Goal: Information Seeking & Learning: Learn about a topic

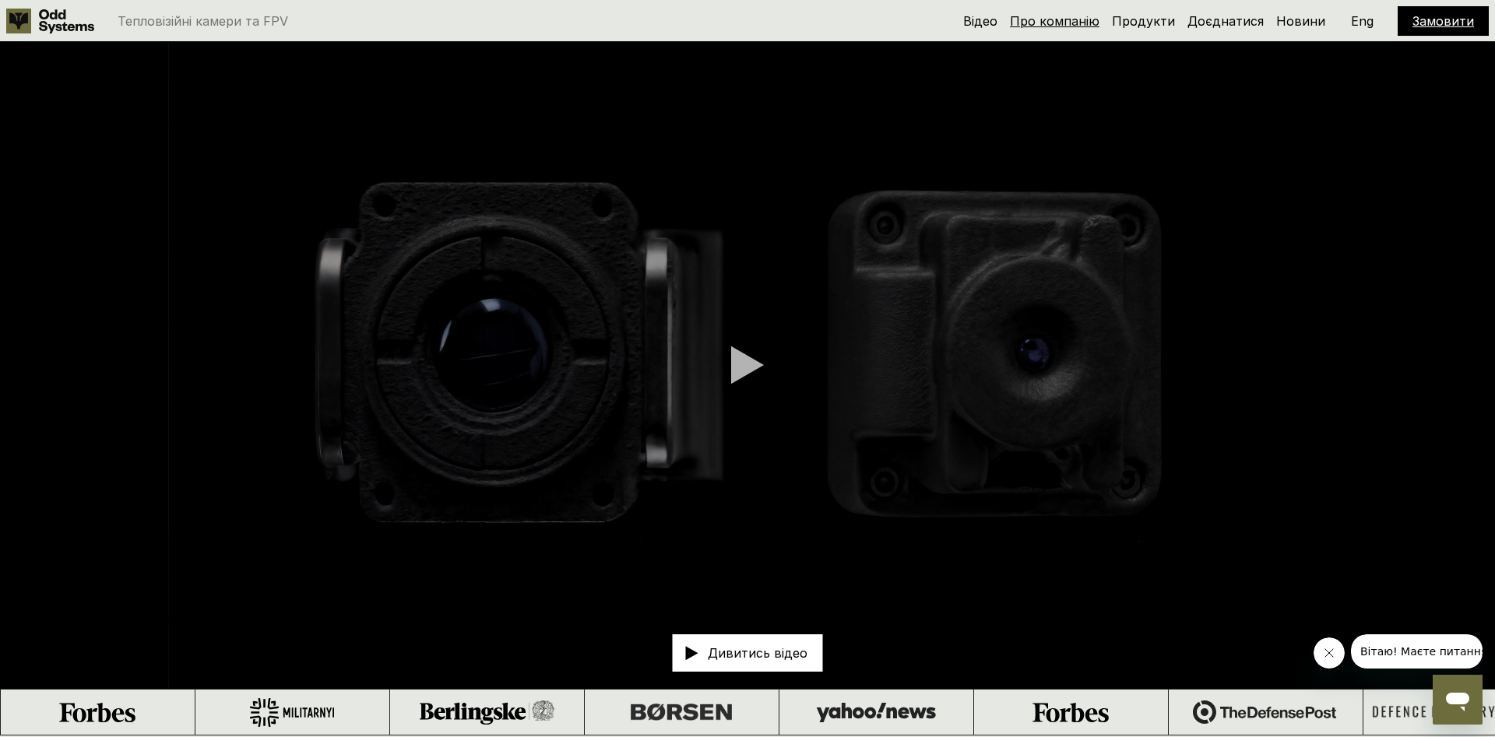
click at [1066, 20] on link "Про компанію" at bounding box center [1055, 21] width 90 height 16
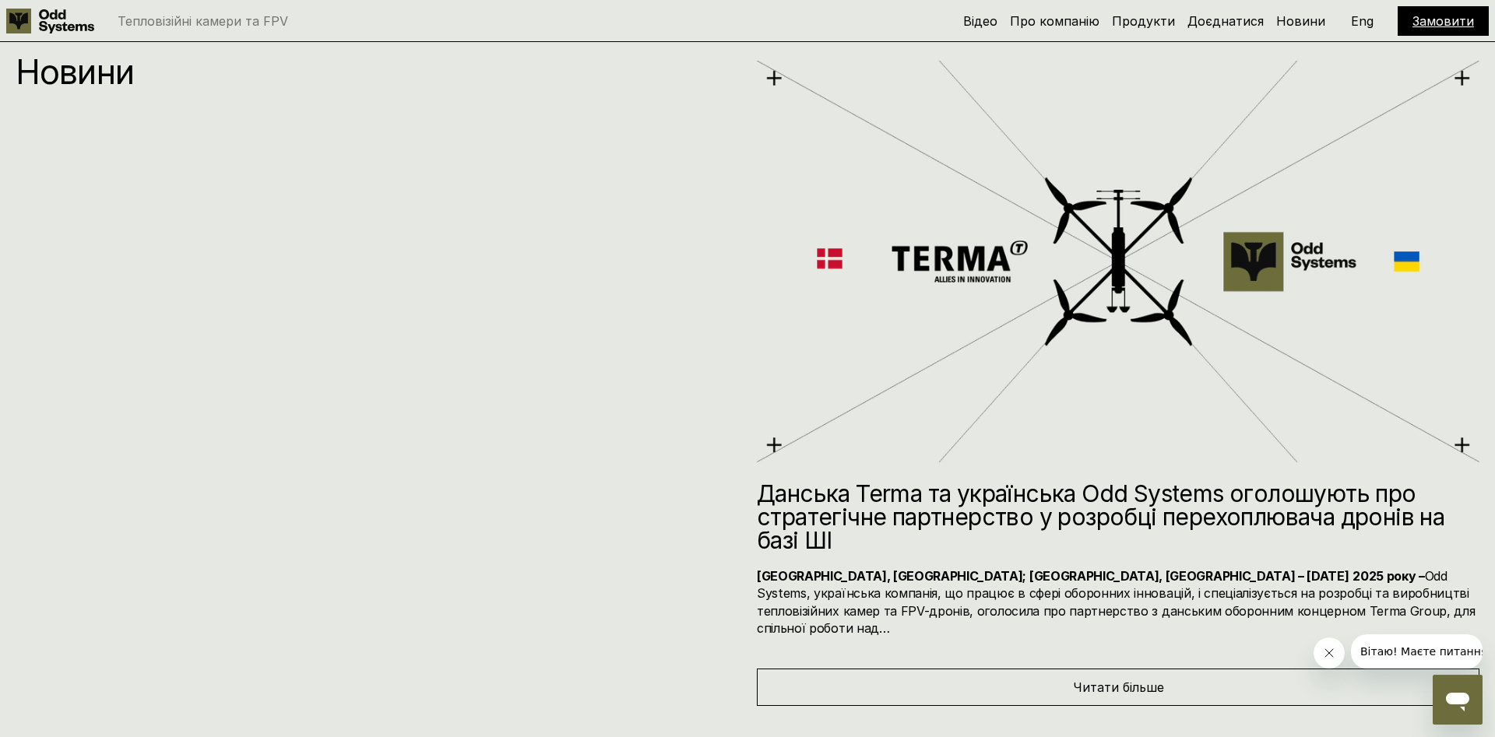
scroll to position [8279, 0]
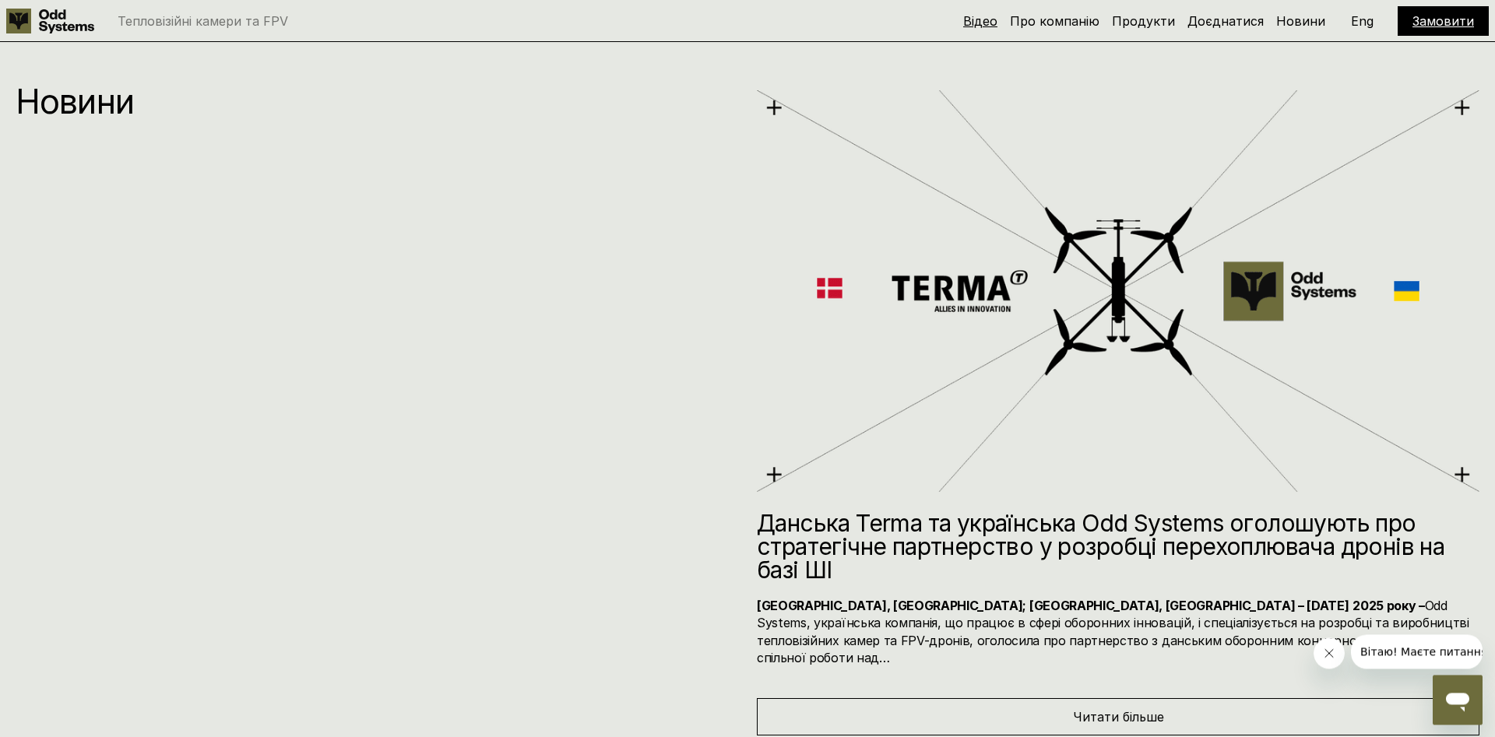
click at [995, 19] on link "Відео" at bounding box center [980, 21] width 34 height 16
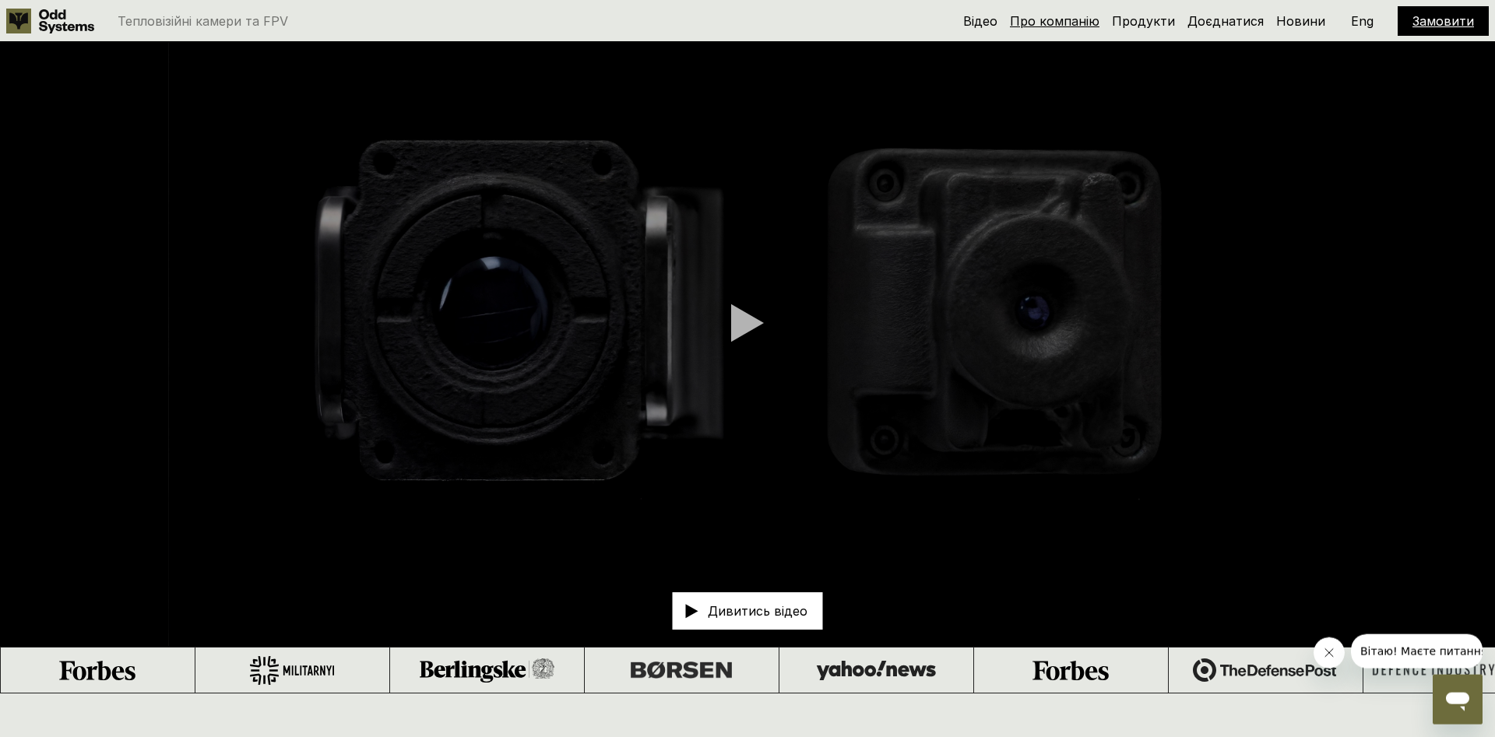
click at [1054, 20] on link "Про компанію" at bounding box center [1055, 21] width 90 height 16
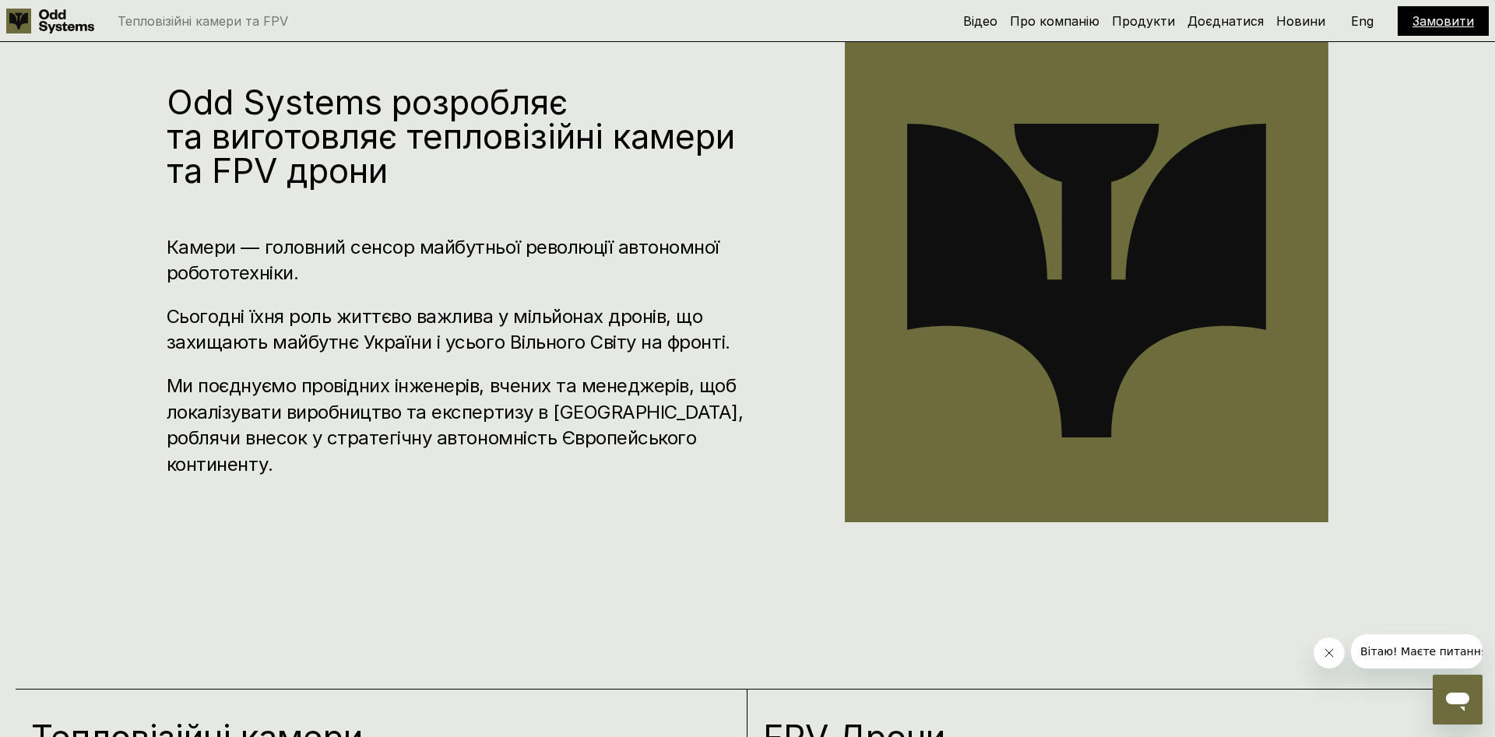
scroll to position [894, 0]
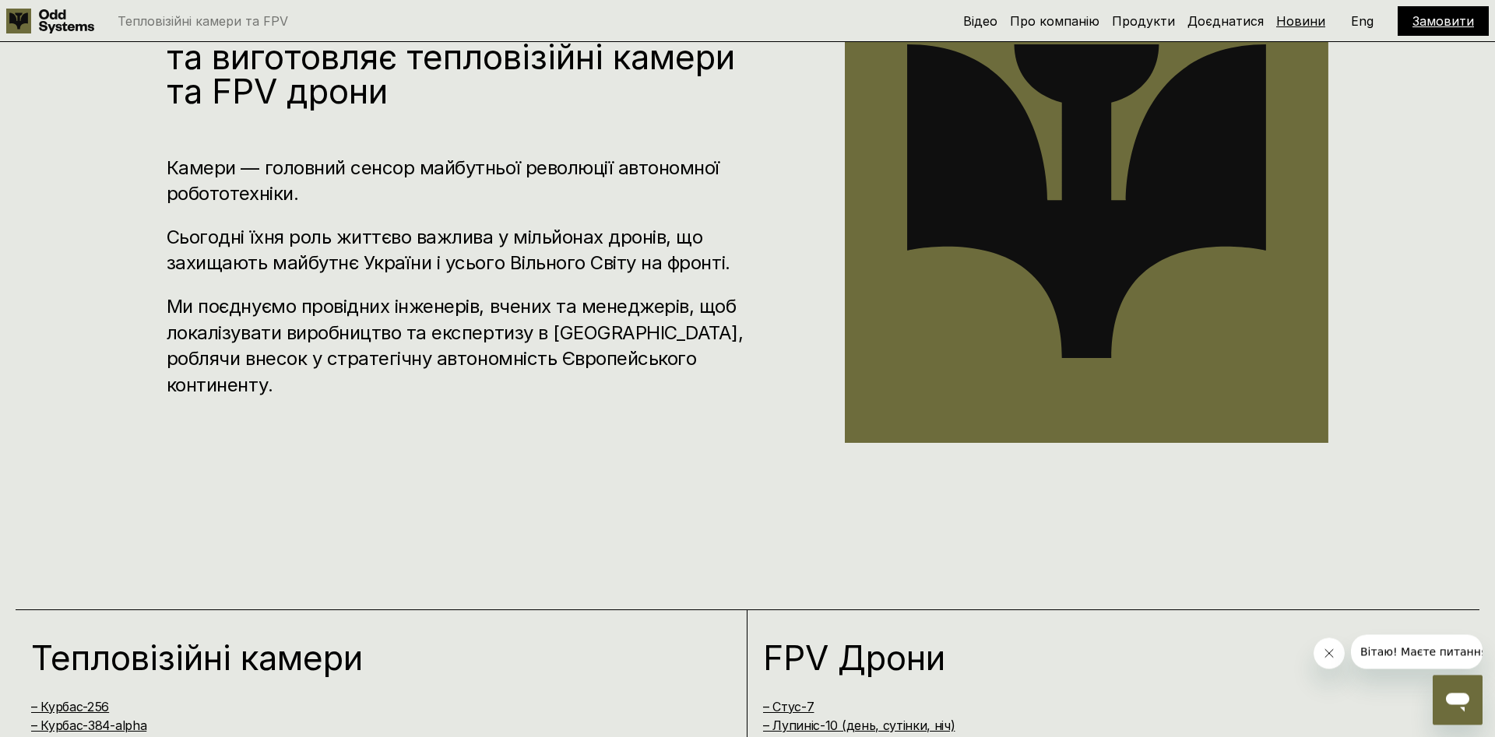
click at [1302, 19] on link "Новини" at bounding box center [1300, 21] width 49 height 16
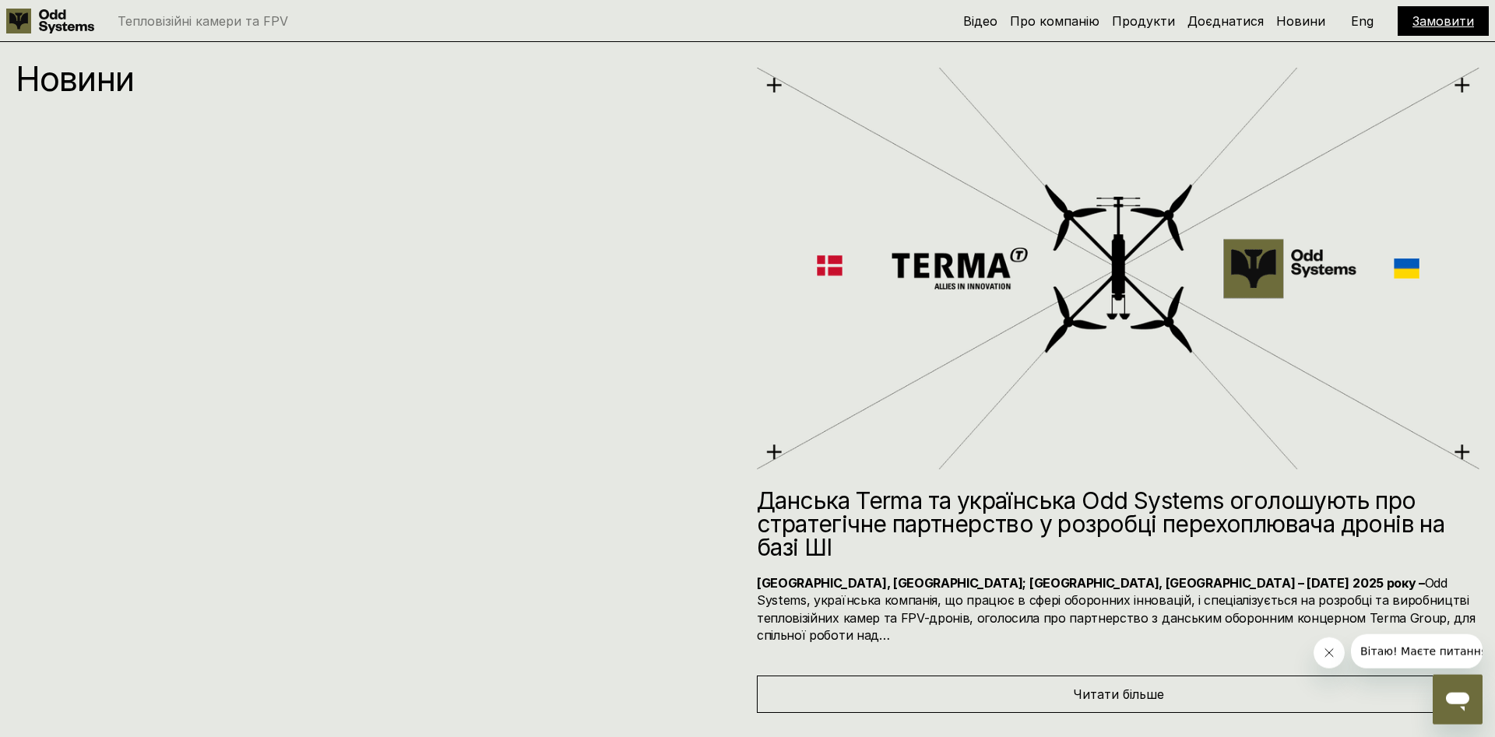
scroll to position [8303, 0]
click at [1153, 24] on link "Продукти" at bounding box center [1143, 21] width 63 height 16
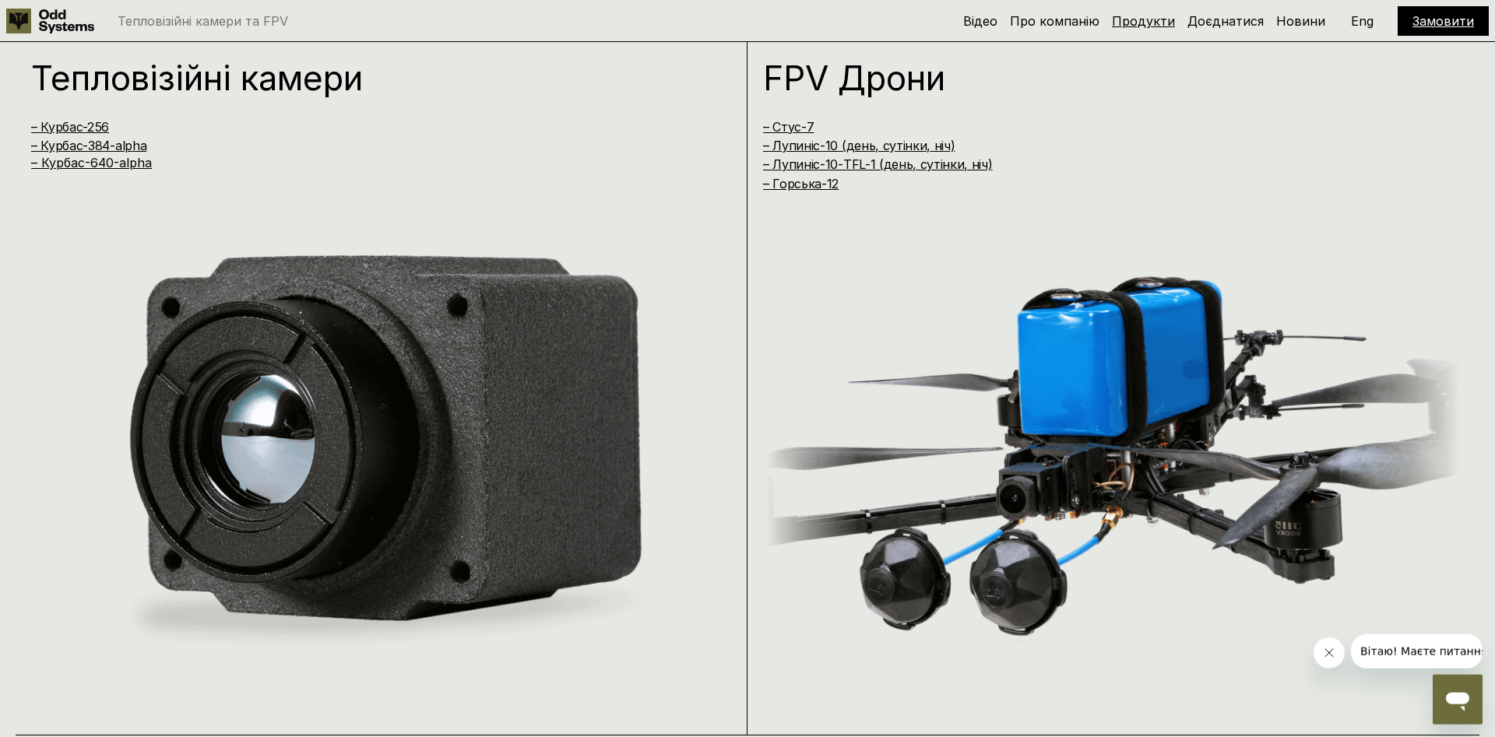
scroll to position [1473, 0]
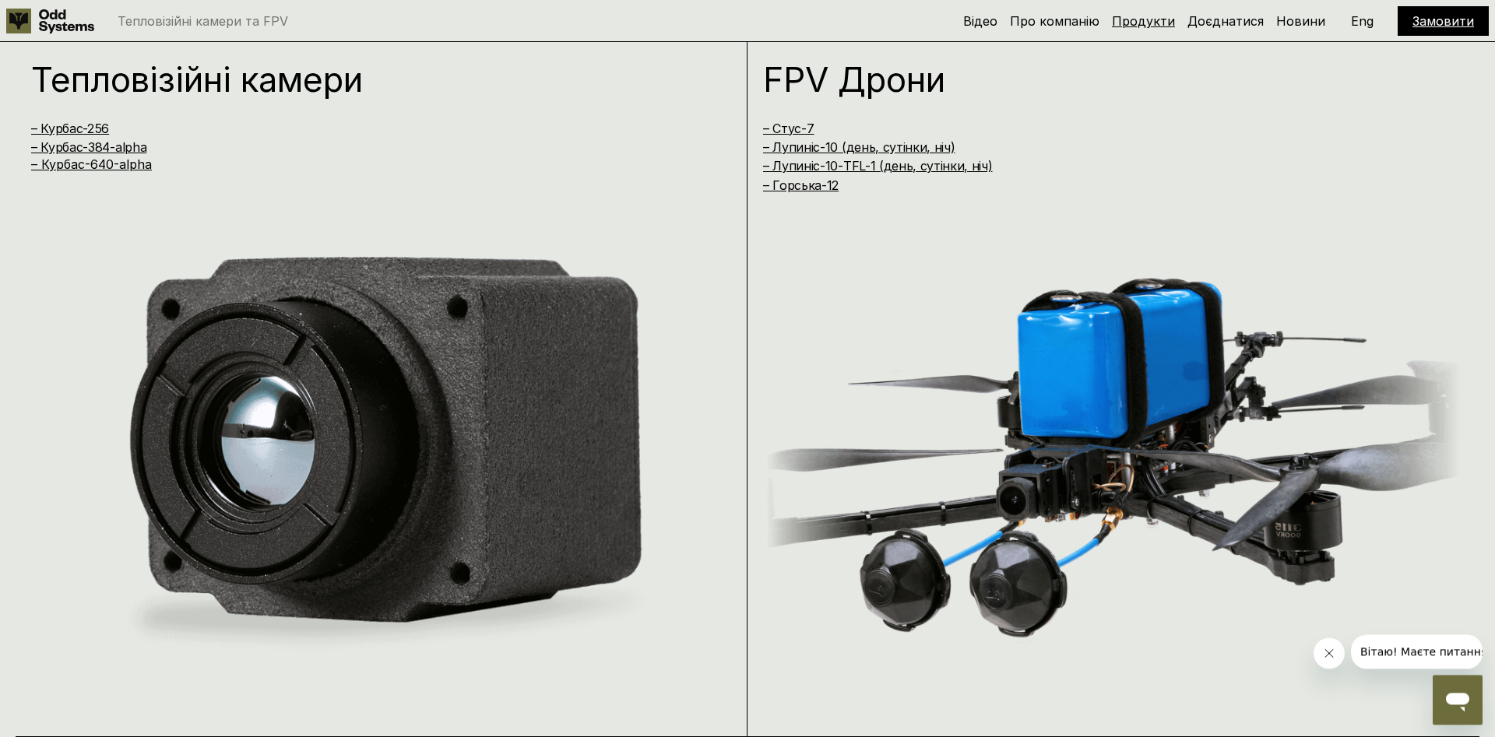
click at [1144, 20] on link "Продукти" at bounding box center [1143, 21] width 63 height 16
click at [1077, 19] on link "Про компанію" at bounding box center [1055, 21] width 90 height 16
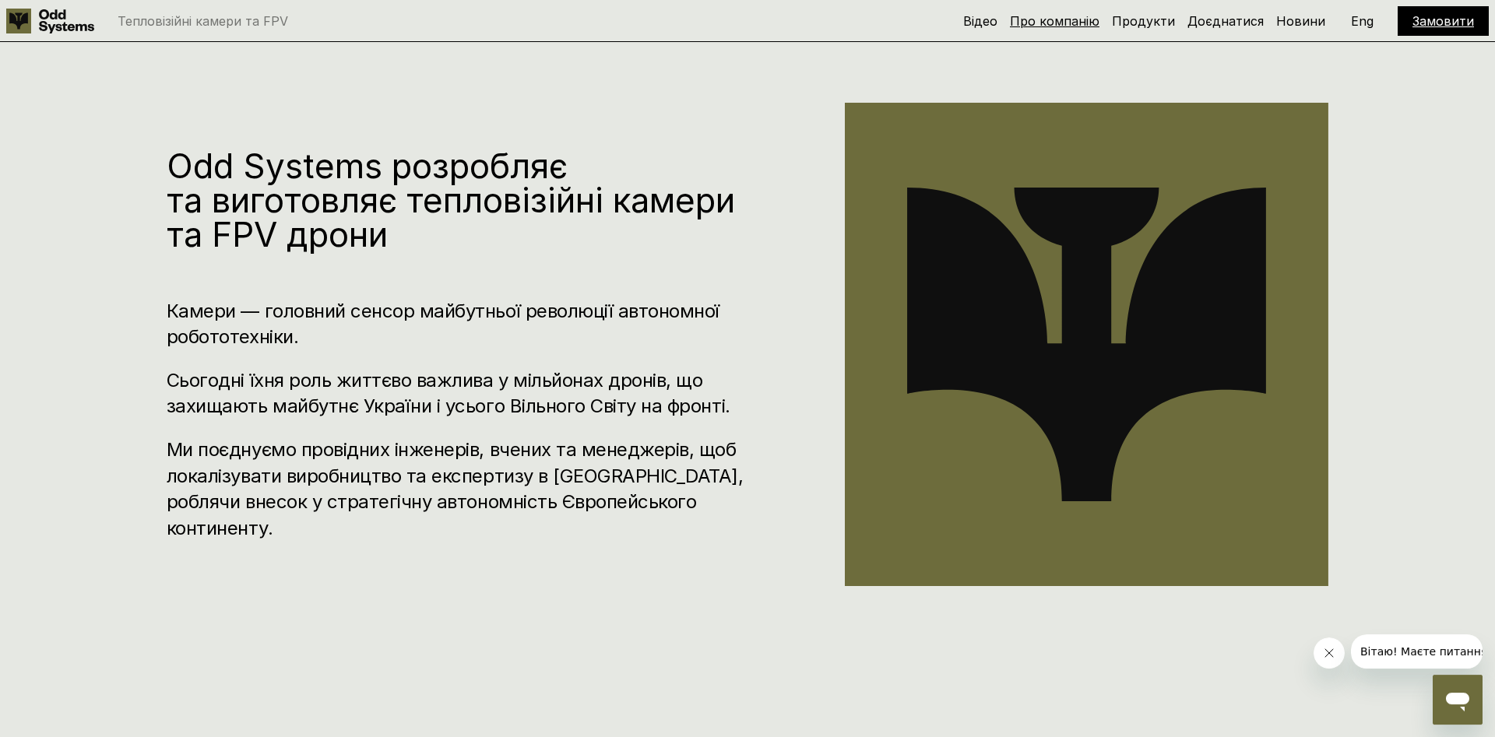
scroll to position [736, 0]
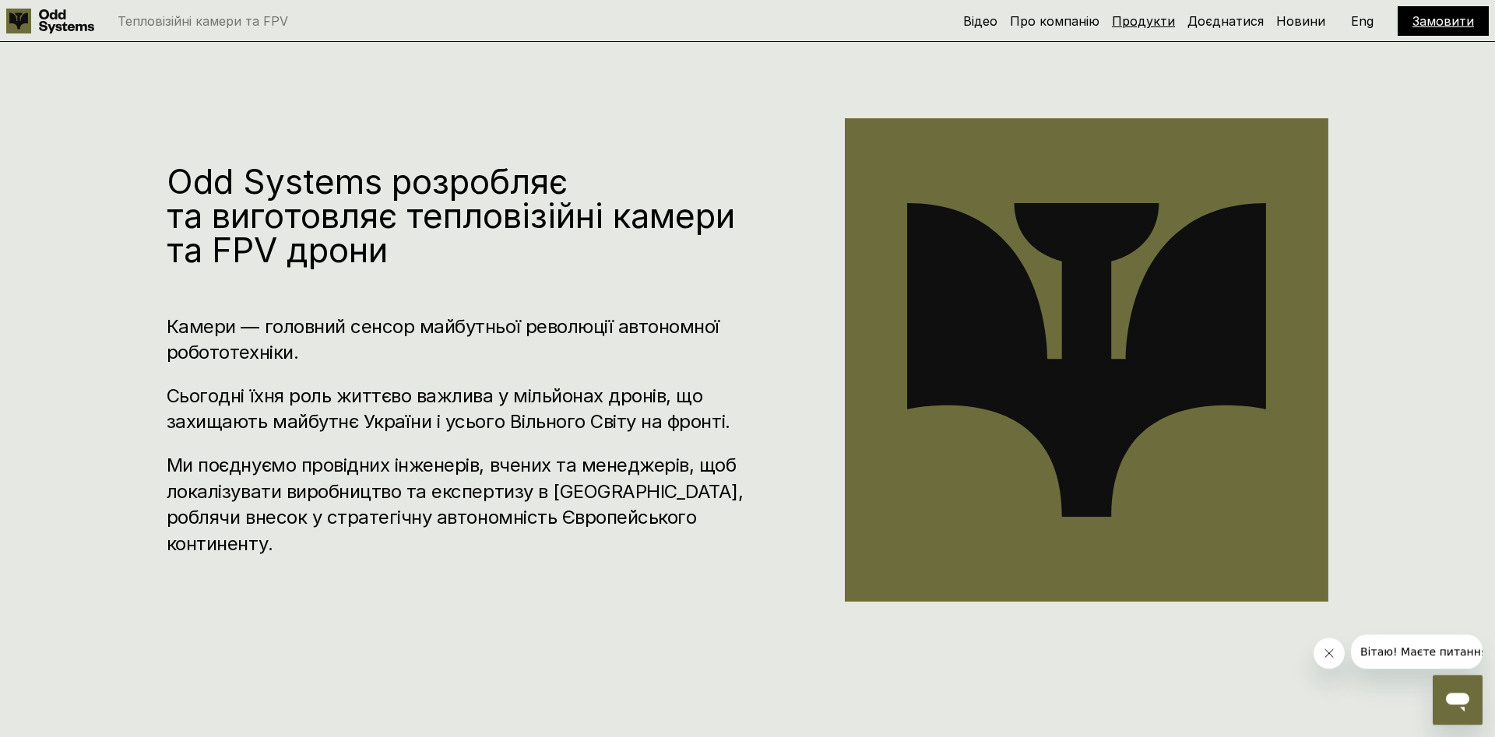
click at [1147, 22] on link "Продукти" at bounding box center [1143, 21] width 63 height 16
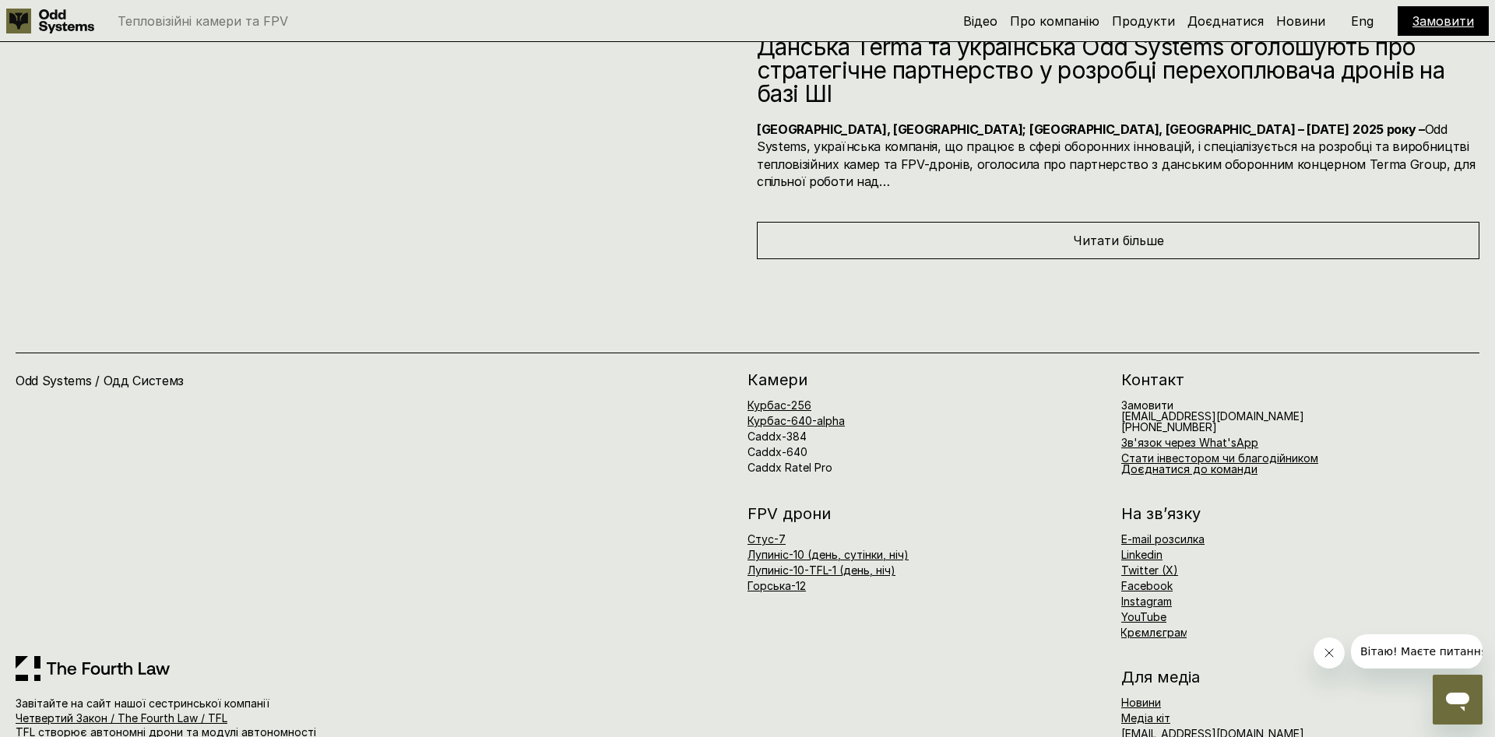
scroll to position [8772, 0]
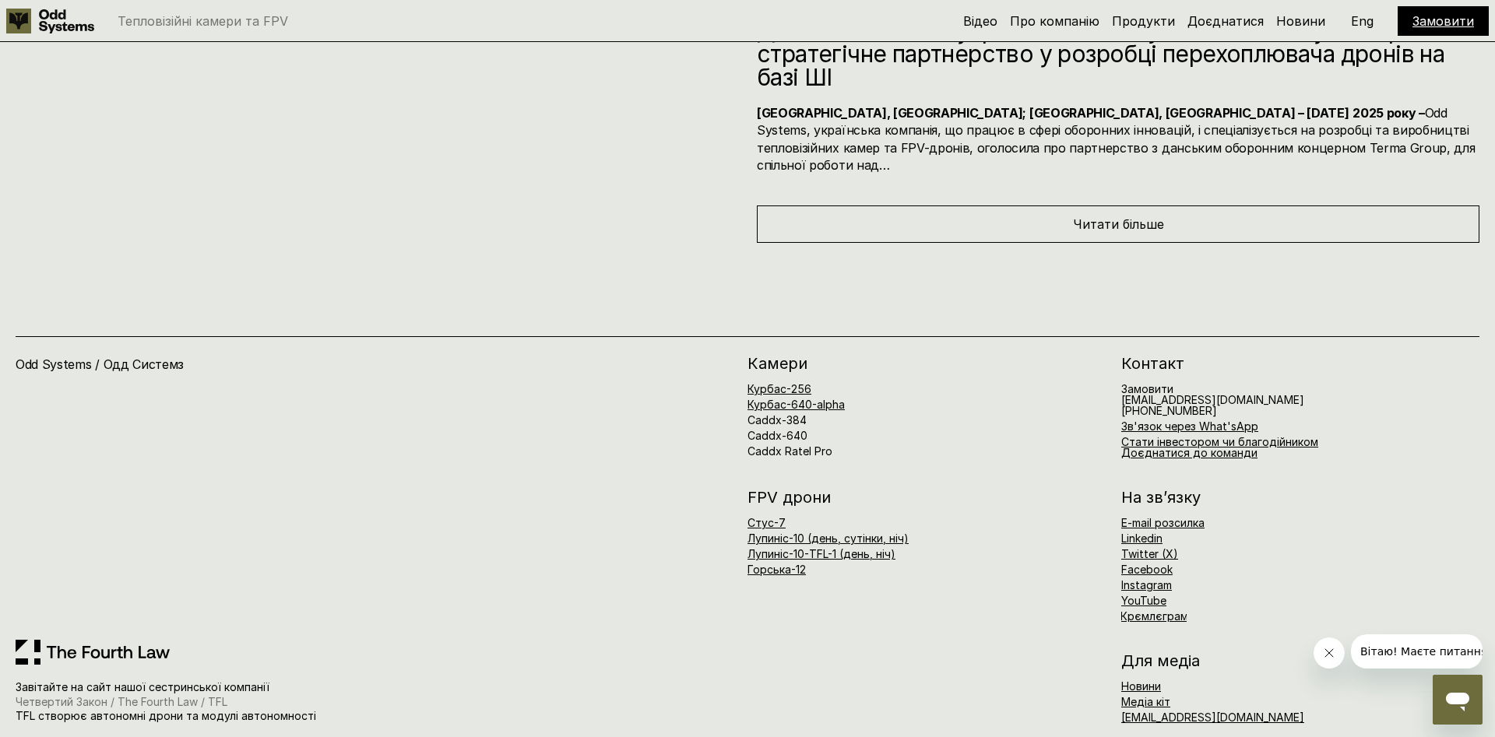
click at [92, 695] on link "Четвертий Закон / The Fourth Law / TFL" at bounding box center [122, 701] width 212 height 13
